Goal: Find specific page/section: Locate a particular part of the current website

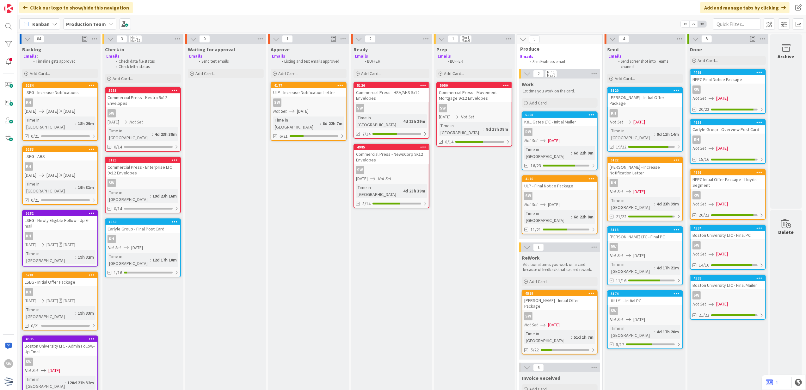
click at [295, 104] on div "SW" at bounding box center [308, 102] width 75 height 8
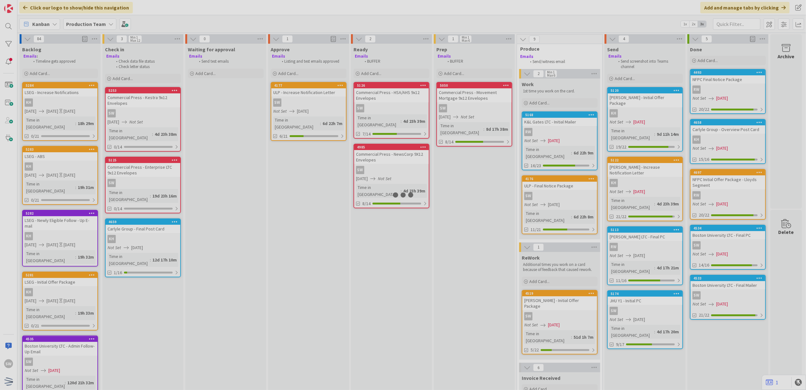
click at [295, 104] on div at bounding box center [403, 195] width 806 height 390
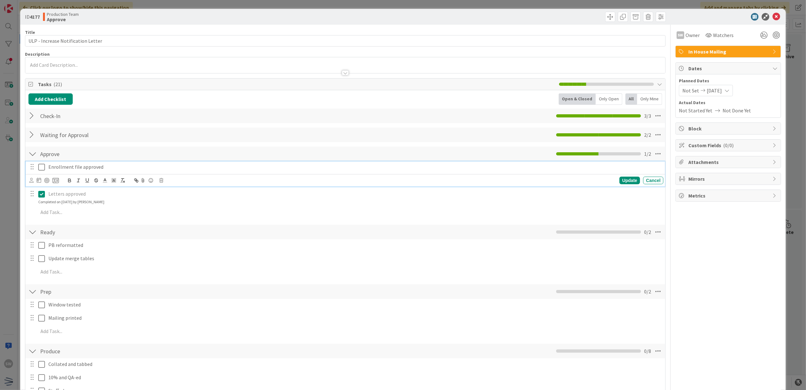
click at [45, 168] on icon at bounding box center [41, 167] width 7 height 8
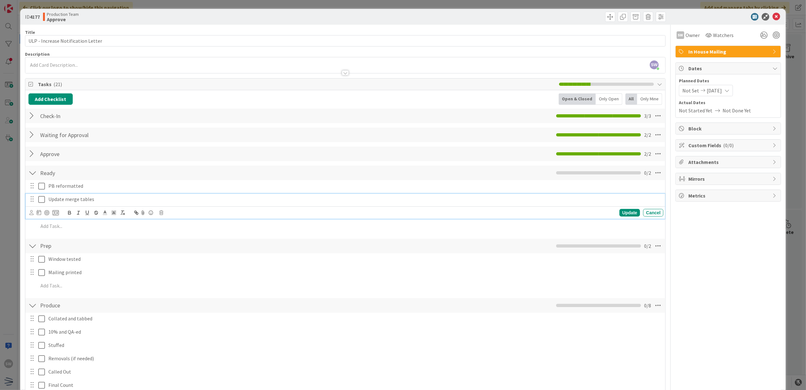
click at [42, 199] on icon at bounding box center [41, 199] width 7 height 8
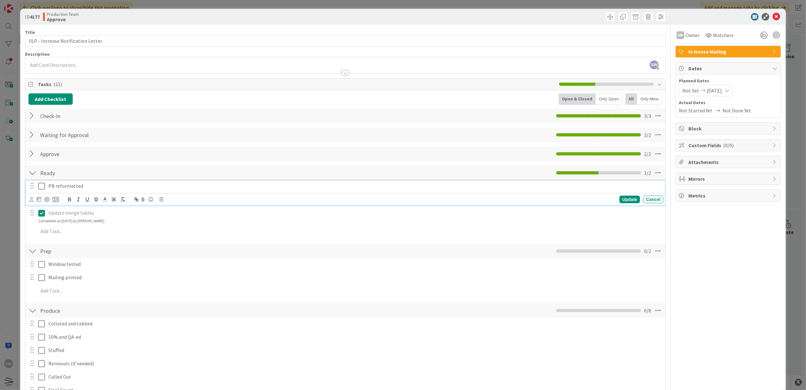
click at [44, 190] on icon at bounding box center [41, 186] width 7 height 8
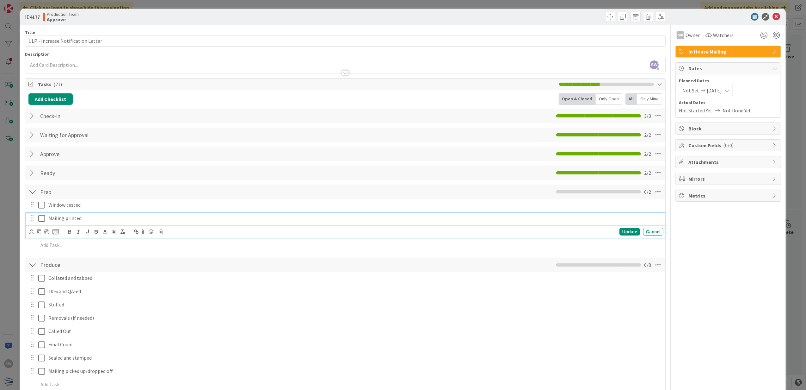
click at [42, 219] on icon at bounding box center [41, 218] width 7 height 8
click at [41, 204] on icon at bounding box center [41, 205] width 7 height 8
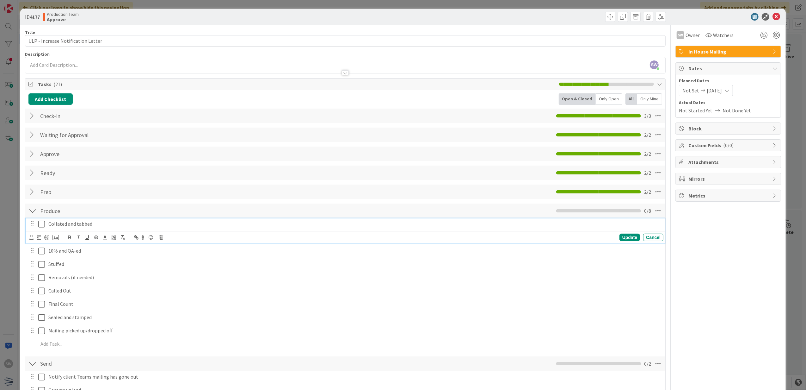
click at [42, 229] on button at bounding box center [42, 224] width 8 height 10
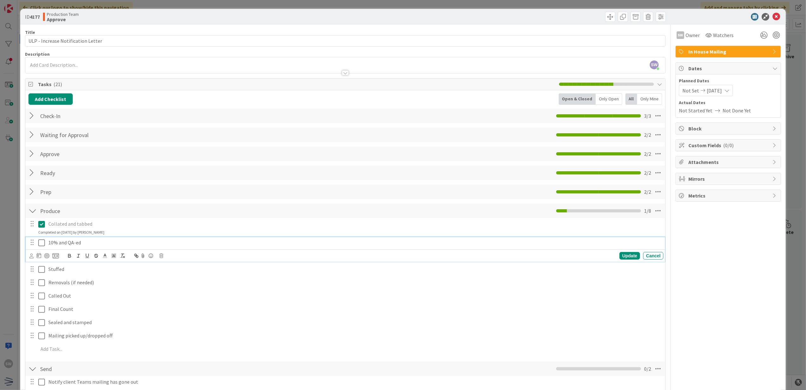
click at [41, 243] on icon at bounding box center [41, 243] width 7 height 8
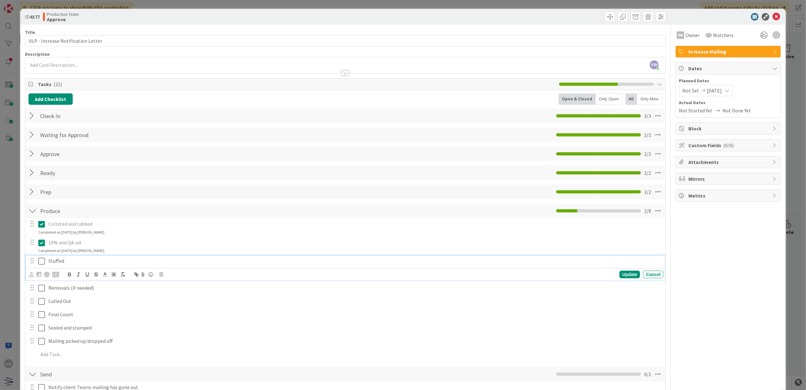
drag, startPoint x: 42, startPoint y: 261, endPoint x: 47, endPoint y: 261, distance: 5.4
click at [42, 261] on icon at bounding box center [41, 261] width 7 height 8
click at [44, 282] on icon at bounding box center [41, 280] width 7 height 8
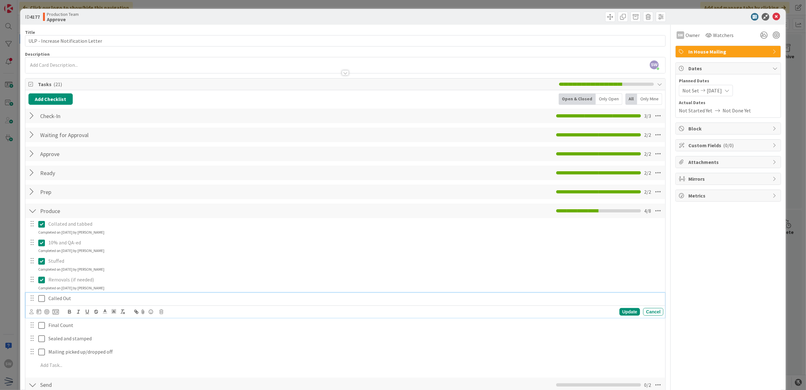
click at [41, 303] on button at bounding box center [42, 298] width 8 height 10
click at [39, 319] on icon at bounding box center [41, 317] width 7 height 8
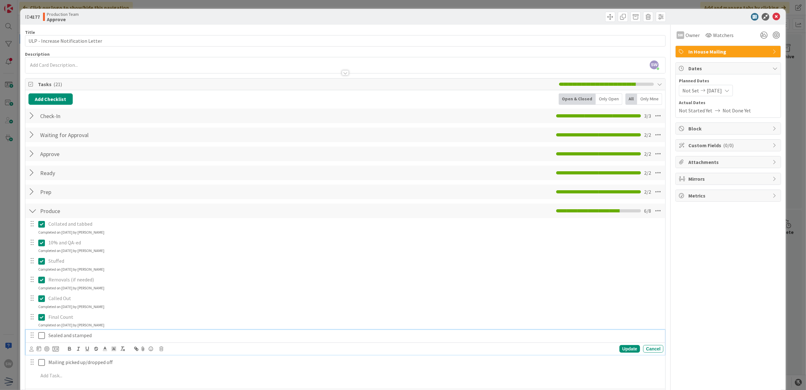
click at [39, 337] on icon at bounding box center [41, 335] width 7 height 8
click at [40, 353] on icon at bounding box center [41, 354] width 7 height 8
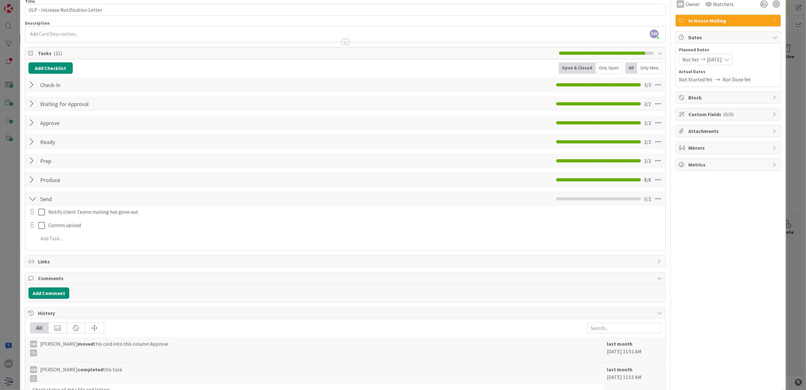
scroll to position [84, 0]
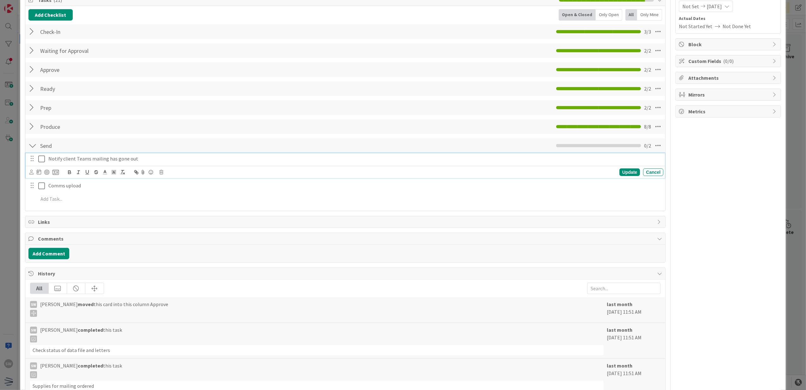
click at [41, 164] on button at bounding box center [42, 159] width 8 height 10
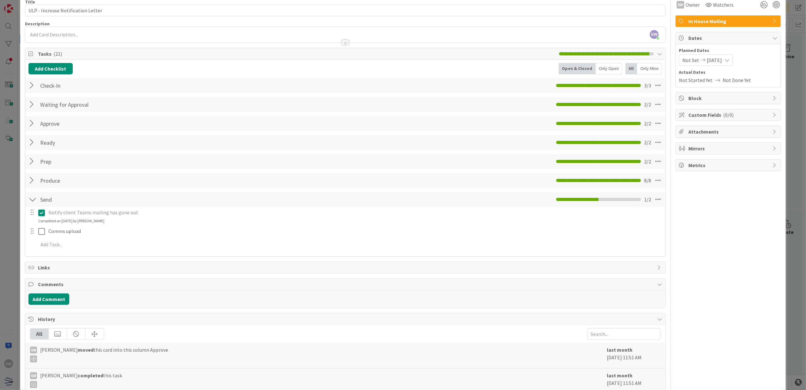
scroll to position [0, 0]
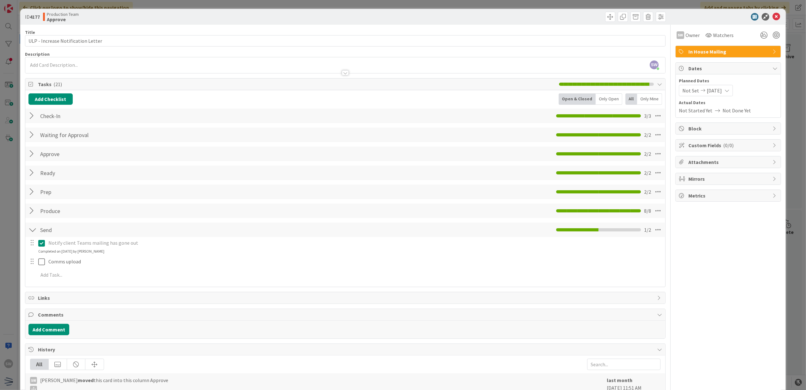
click at [773, 18] on icon at bounding box center [776, 17] width 8 height 8
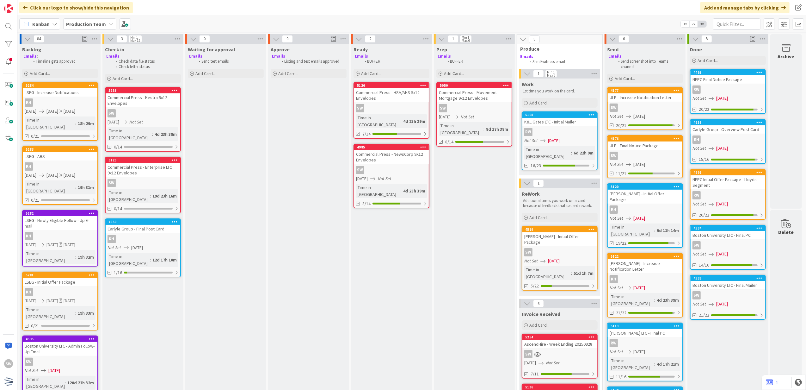
click at [644, 150] on div "4176 ULP - Final Notice Package SW Not Set 10/01/2025 11/21" at bounding box center [645, 156] width 76 height 43
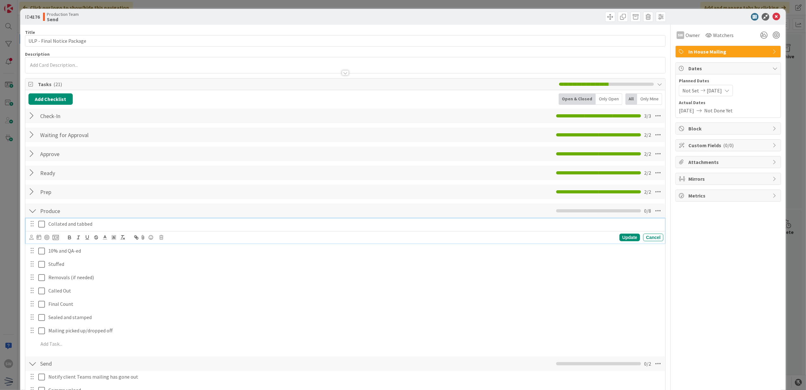
click at [40, 226] on icon at bounding box center [41, 224] width 7 height 8
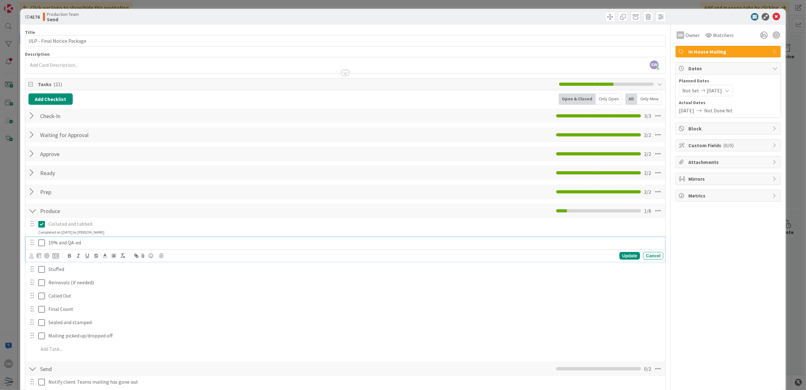
click at [38, 246] on icon at bounding box center [41, 243] width 7 height 8
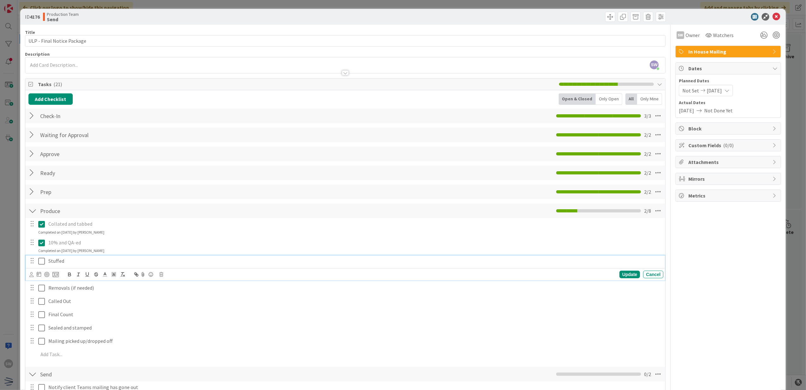
click at [40, 259] on icon at bounding box center [41, 261] width 7 height 8
click at [42, 281] on icon at bounding box center [41, 280] width 7 height 8
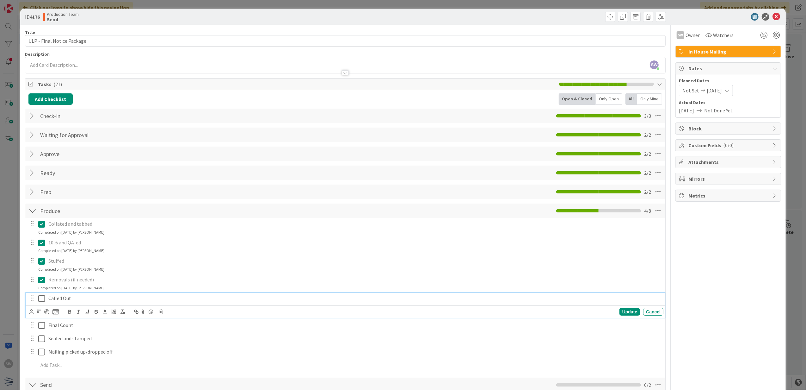
click at [43, 300] on icon at bounding box center [41, 298] width 7 height 8
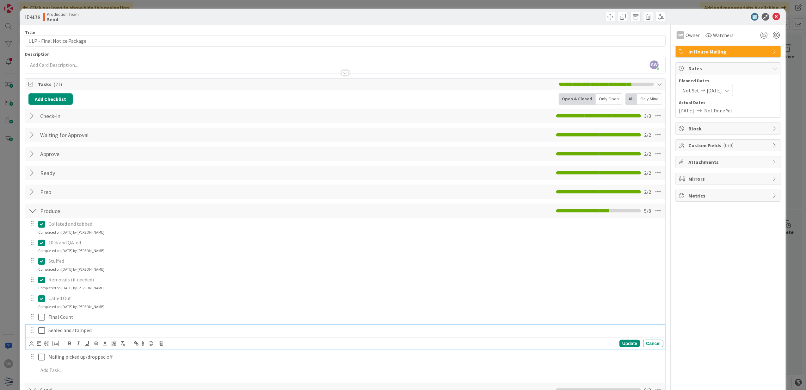
click at [41, 325] on button at bounding box center [42, 330] width 8 height 10
click at [39, 314] on icon at bounding box center [41, 317] width 7 height 8
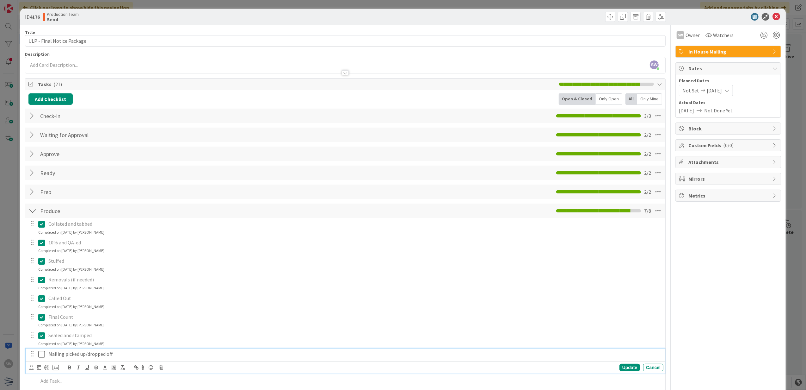
click at [40, 352] on icon at bounding box center [41, 354] width 7 height 8
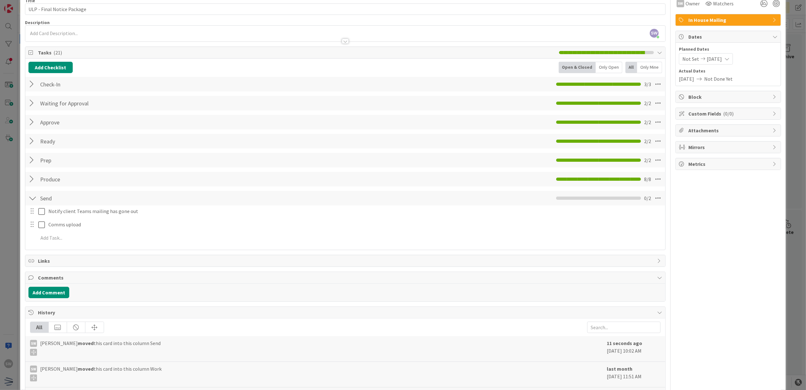
scroll to position [84, 0]
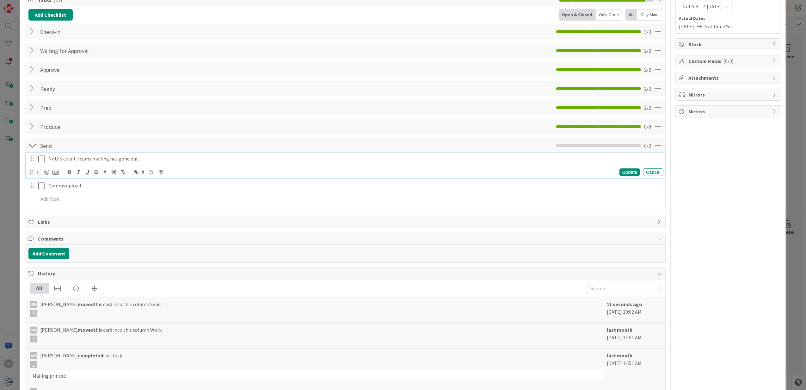
click at [42, 158] on icon at bounding box center [41, 159] width 7 height 8
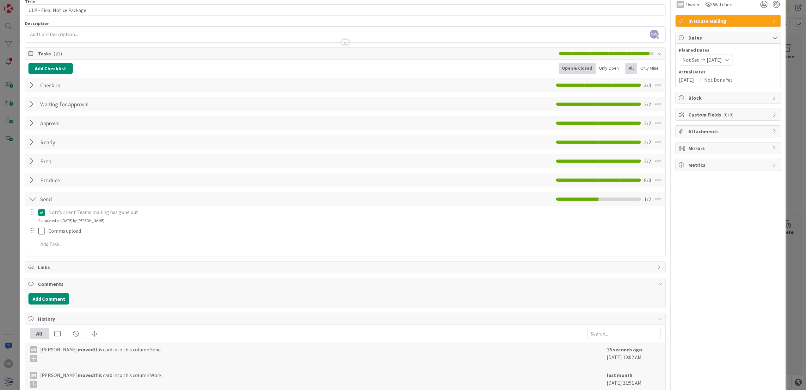
scroll to position [0, 0]
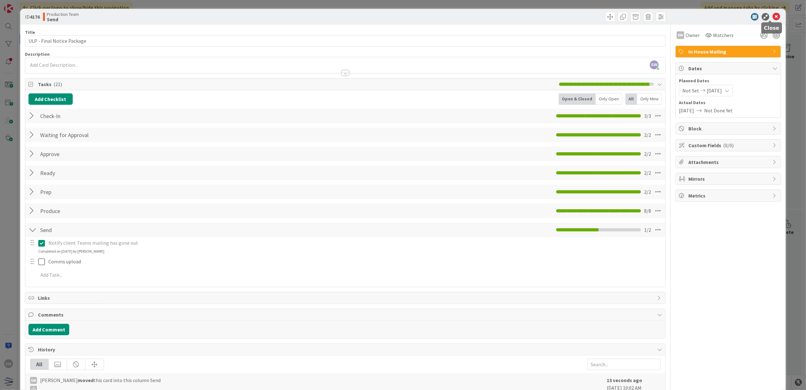
click at [773, 20] on icon at bounding box center [776, 17] width 8 height 8
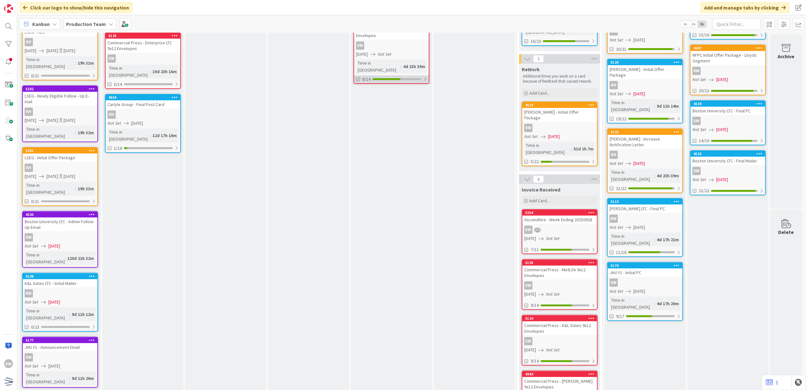
scroll to position [126, 0]
